Goal: Task Accomplishment & Management: Manage account settings

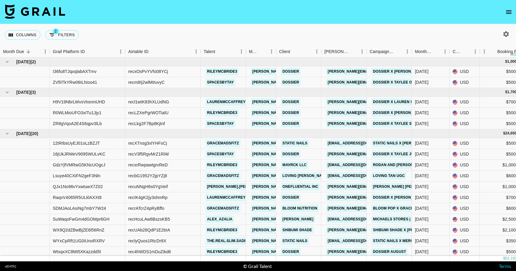
click at [508, 13] on icon "open drawer" at bounding box center [508, 12] width 5 height 4
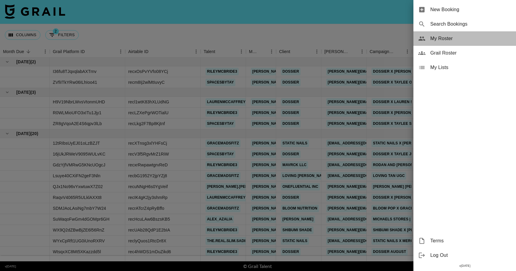
click at [466, 41] on span "My Roster" at bounding box center [470, 38] width 81 height 7
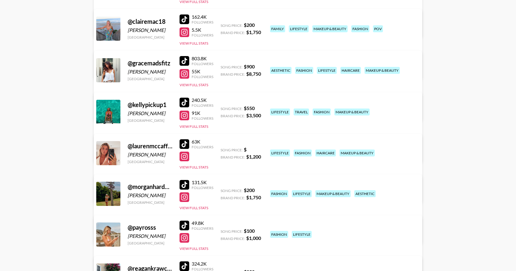
scroll to position [134, 0]
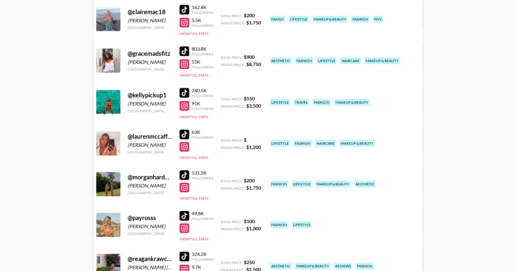
click at [187, 177] on div at bounding box center [184, 175] width 10 height 10
click at [184, 185] on div at bounding box center [184, 188] width 10 height 10
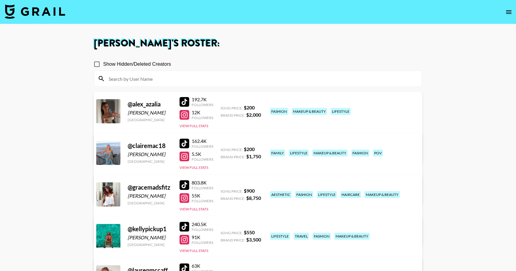
click at [46, 13] on img at bounding box center [35, 11] width 60 height 14
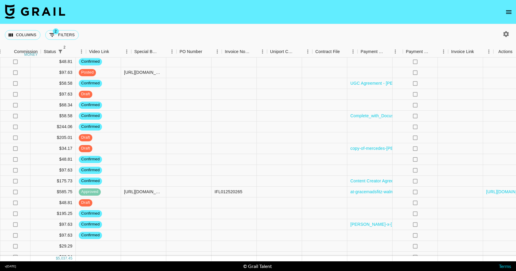
scroll to position [93, 561]
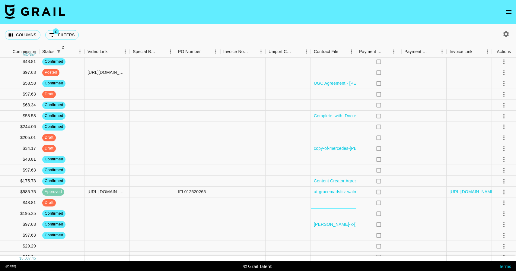
click at [340, 214] on div at bounding box center [333, 213] width 45 height 11
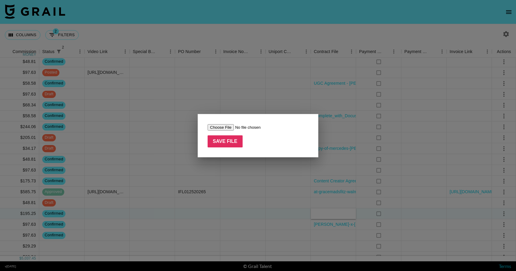
click at [226, 130] on input "file" at bounding box center [245, 127] width 76 height 6
type input "C:\fakepath\[PERSON_NAME]-summer-fall-tiktok-video-ig-reels-repost-contract.pdf"
click at [230, 143] on input "Save File" at bounding box center [224, 141] width 35 height 12
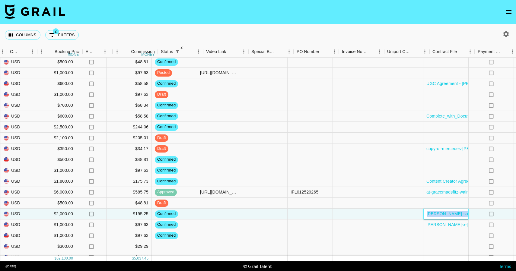
scroll to position [92, 442]
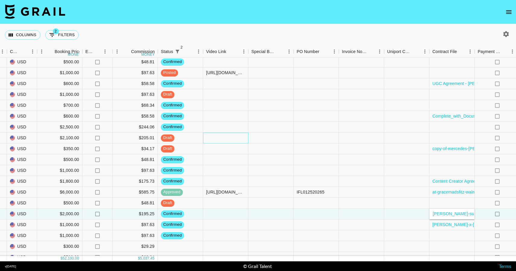
click at [225, 134] on div at bounding box center [225, 138] width 45 height 11
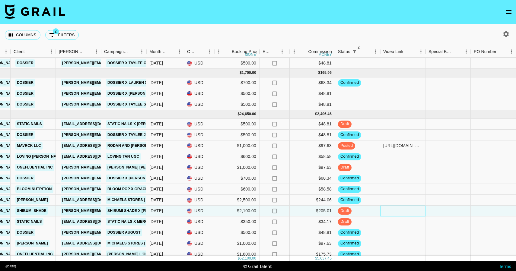
scroll to position [58, 265]
